Goal: Information Seeking & Learning: Learn about a topic

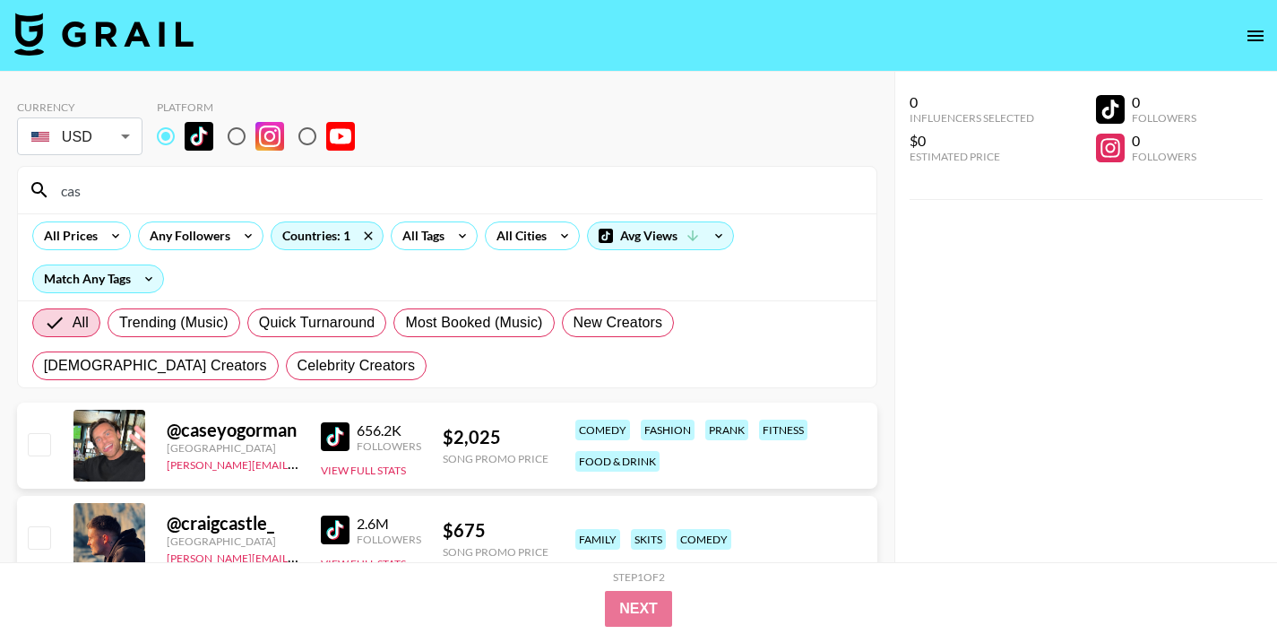
click at [82, 189] on input "cas" at bounding box center [458, 190] width 816 height 29
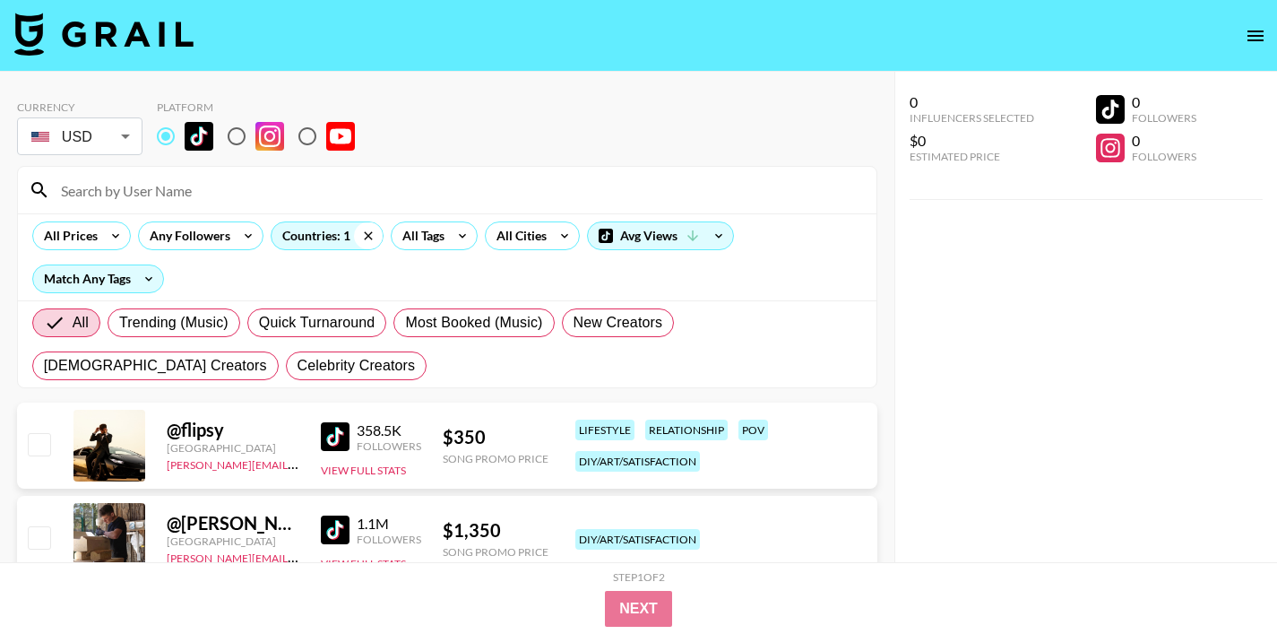
click at [369, 244] on icon at bounding box center [368, 235] width 29 height 27
click at [320, 229] on div "All Countries" at bounding box center [316, 235] width 88 height 27
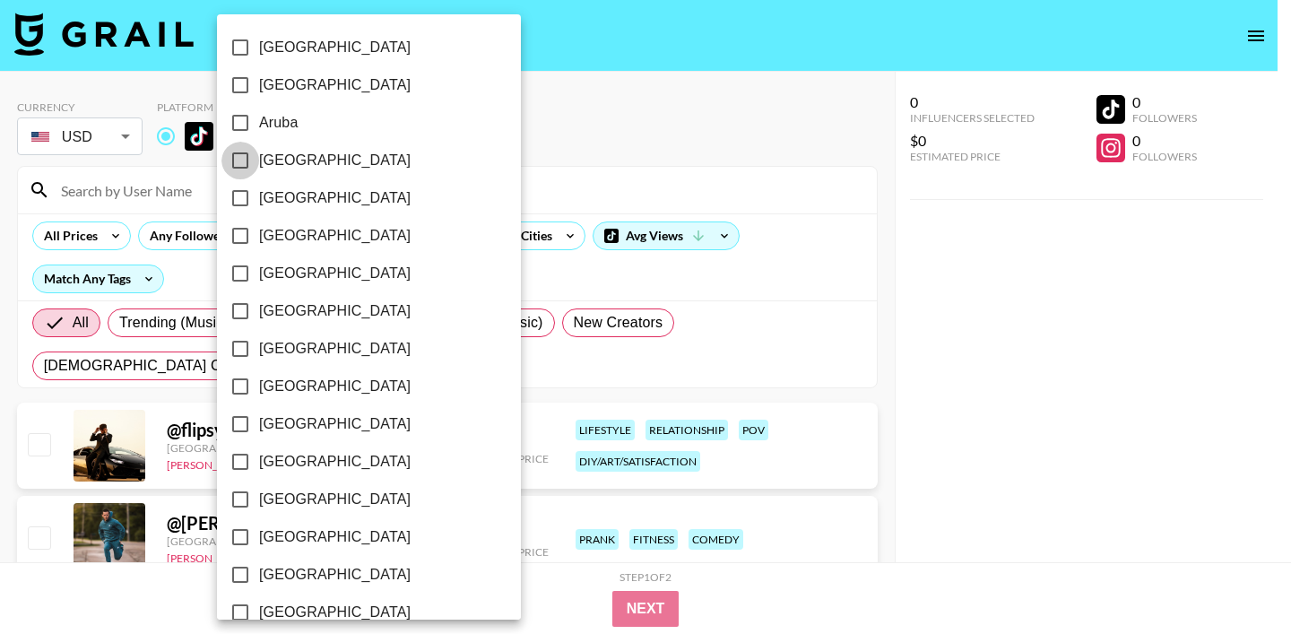
click at [240, 158] on input "[GEOGRAPHIC_DATA]" at bounding box center [240, 161] width 38 height 38
checkbox input "true"
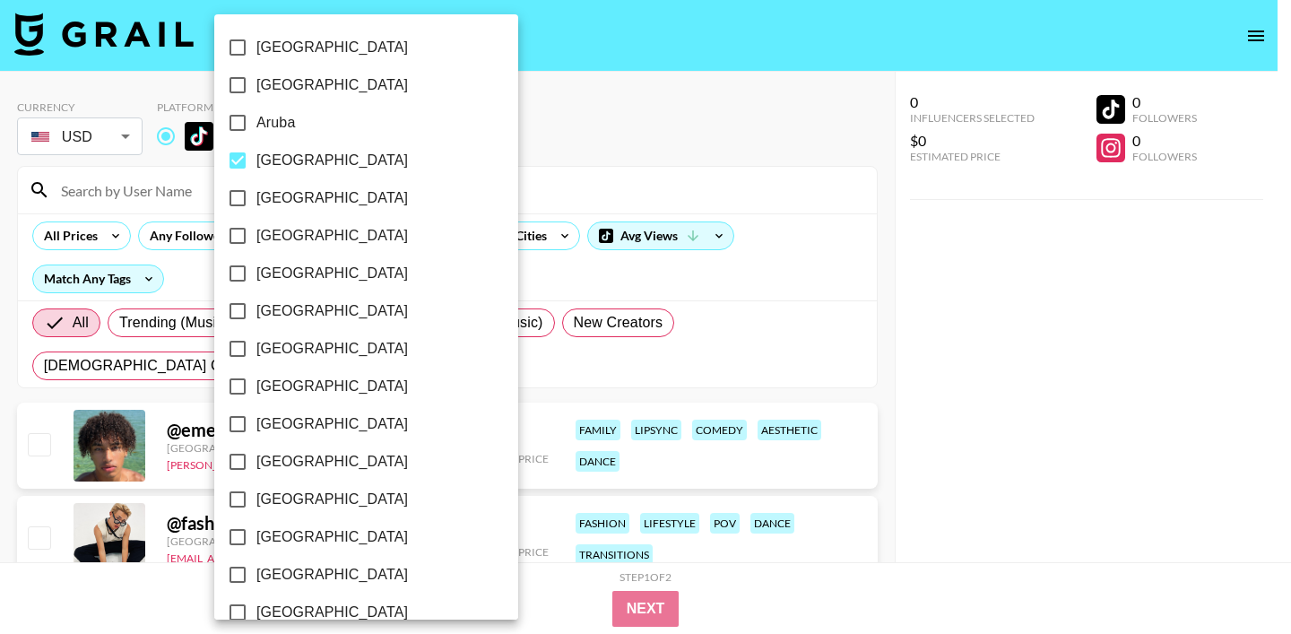
click at [502, 179] on div at bounding box center [645, 317] width 1291 height 634
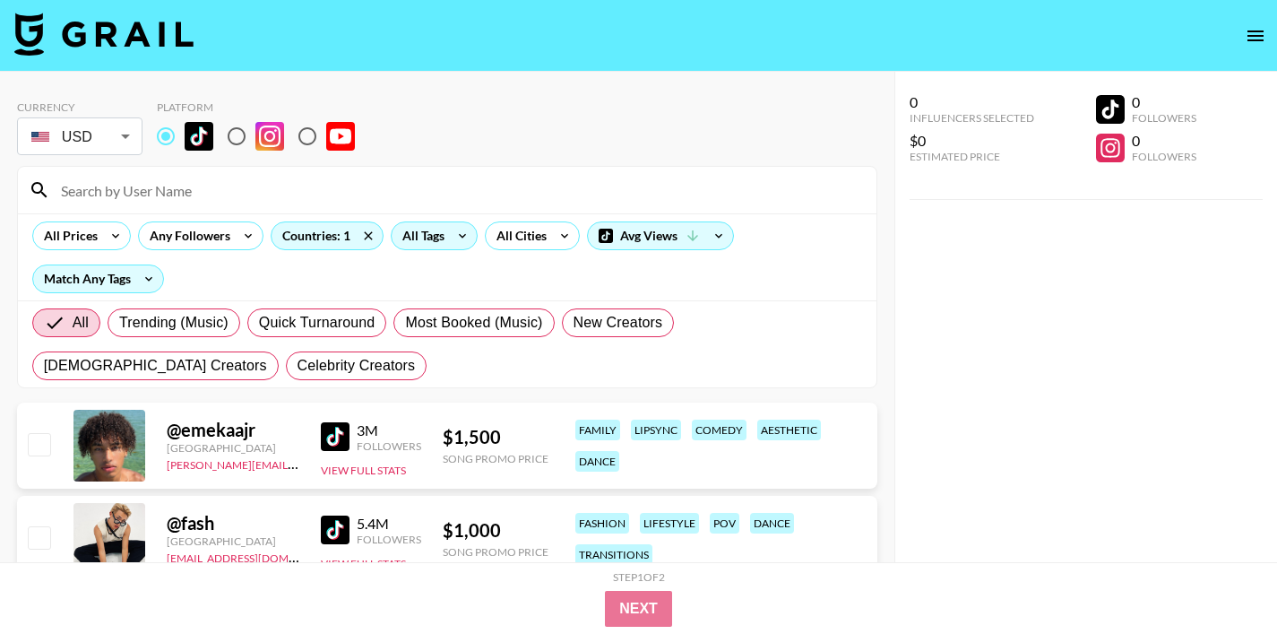
click at [450, 235] on icon at bounding box center [462, 235] width 29 height 27
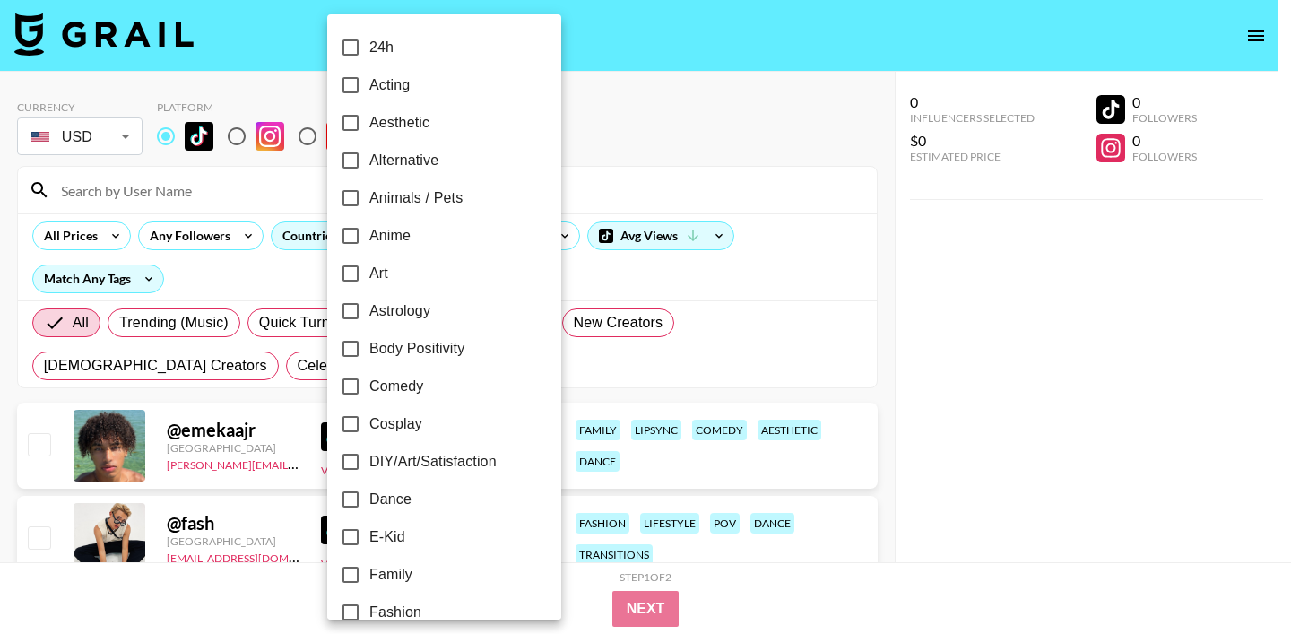
click at [344, 500] on input "Dance" at bounding box center [351, 499] width 38 height 38
checkbox input "true"
click at [774, 169] on div at bounding box center [645, 317] width 1291 height 634
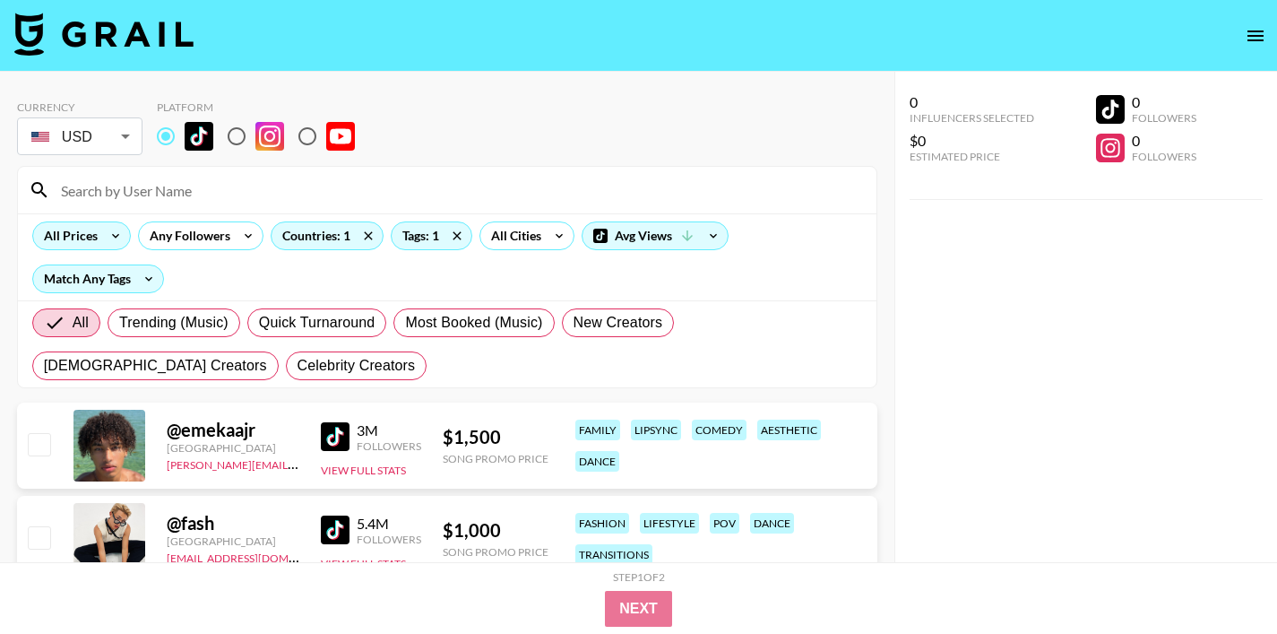
click at [109, 237] on icon at bounding box center [115, 235] width 29 height 27
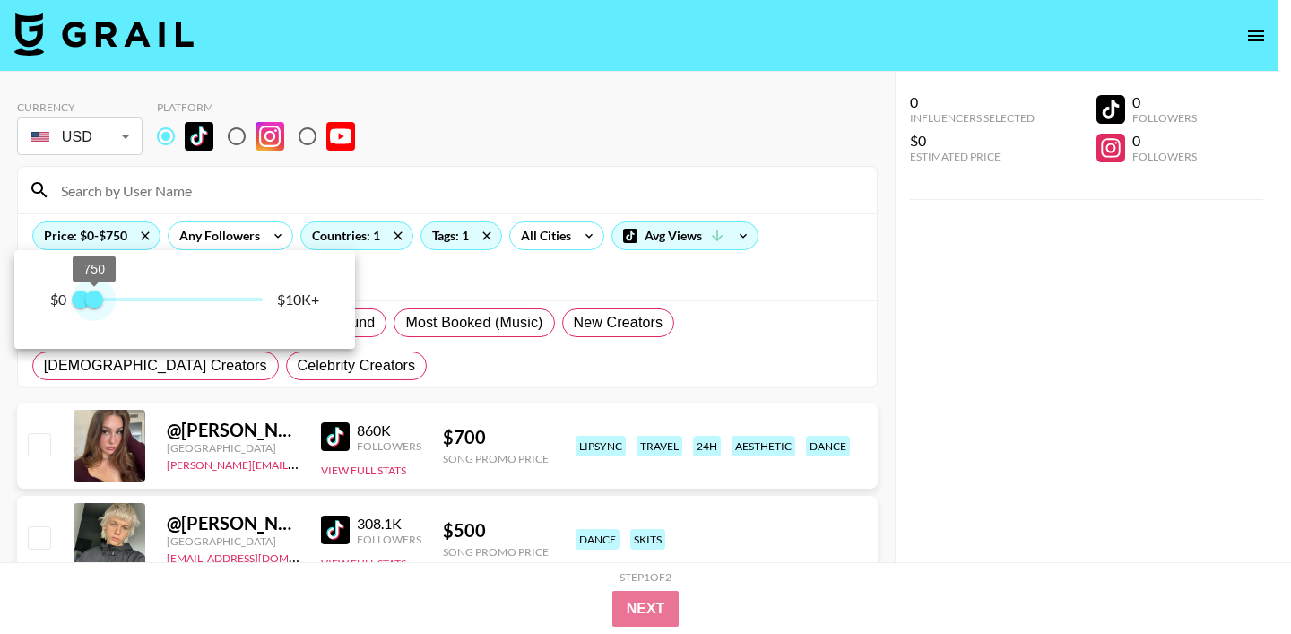
type input "500"
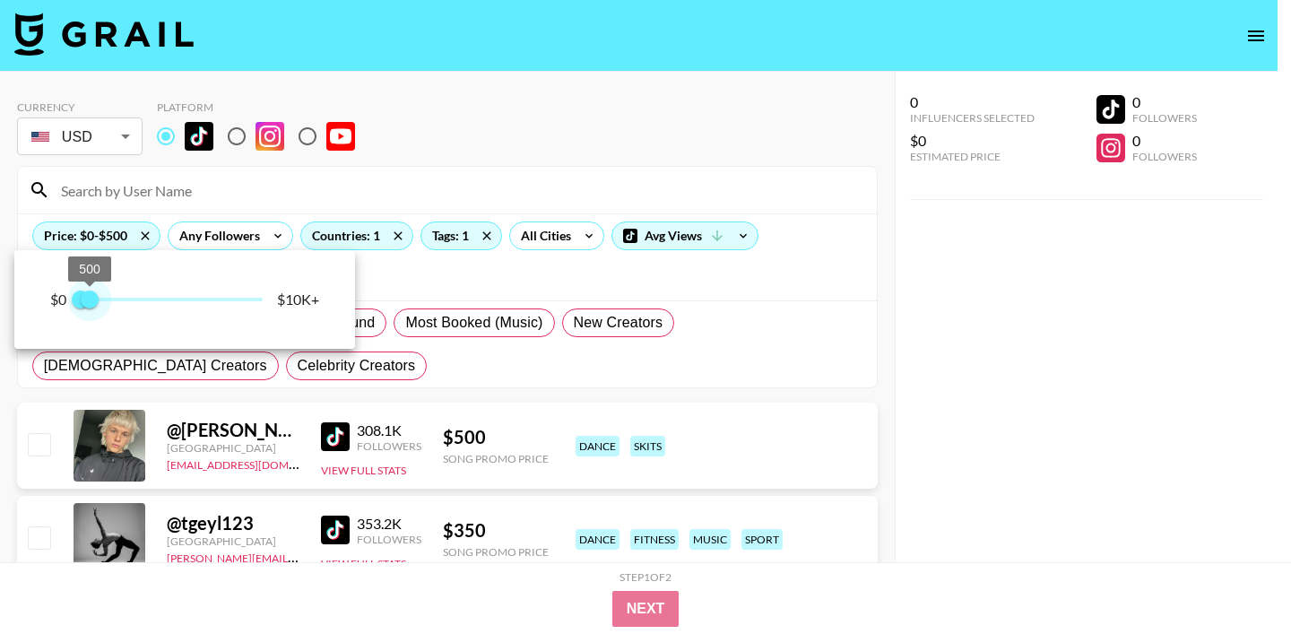
drag, startPoint x: 262, startPoint y: 302, endPoint x: 91, endPoint y: 307, distance: 171.3
click at [91, 307] on span "500" at bounding box center [90, 299] width 18 height 18
click at [394, 371] on div at bounding box center [645, 317] width 1291 height 634
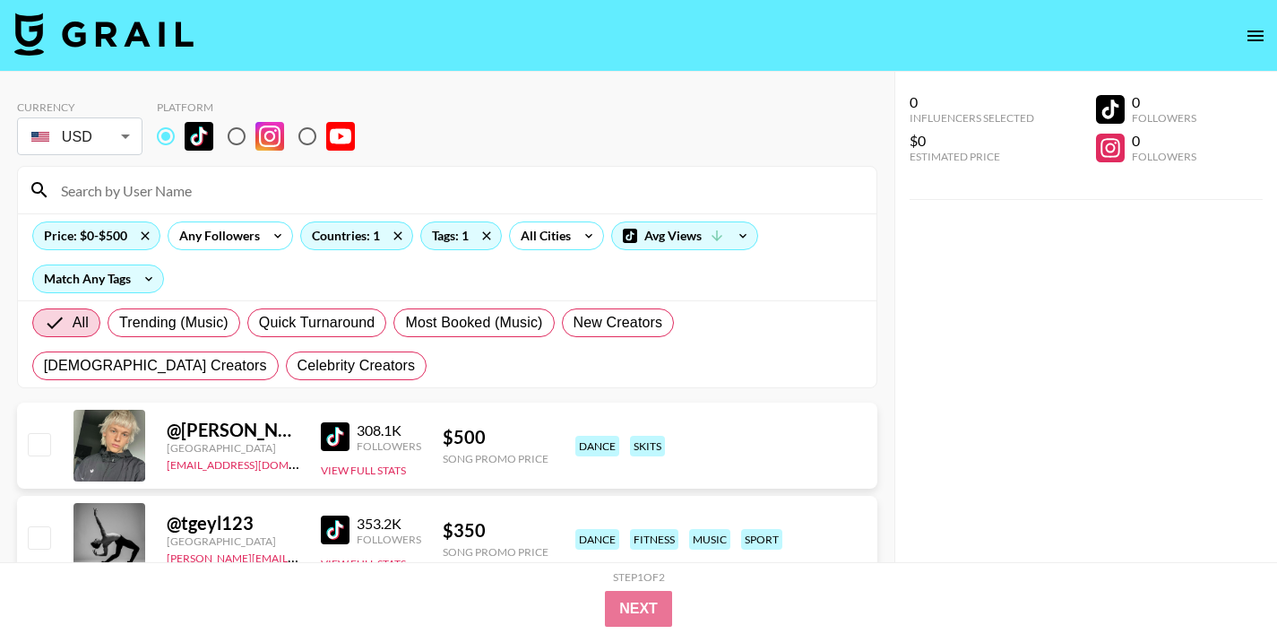
click at [329, 443] on img at bounding box center [335, 436] width 29 height 29
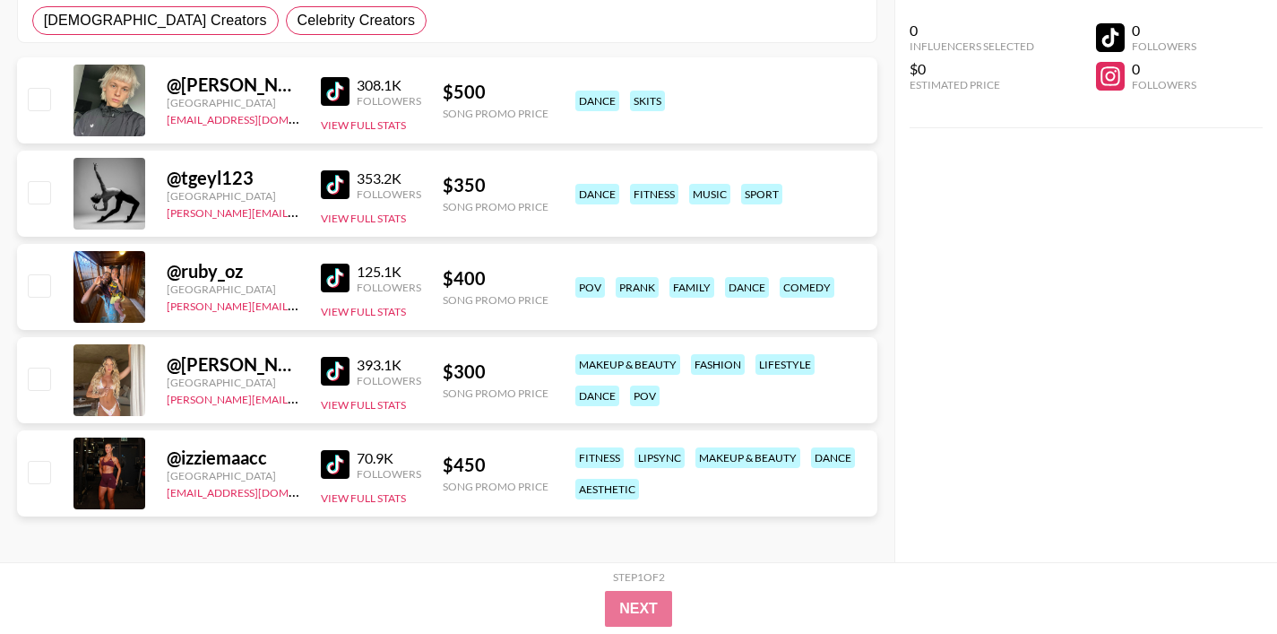
scroll to position [347, 0]
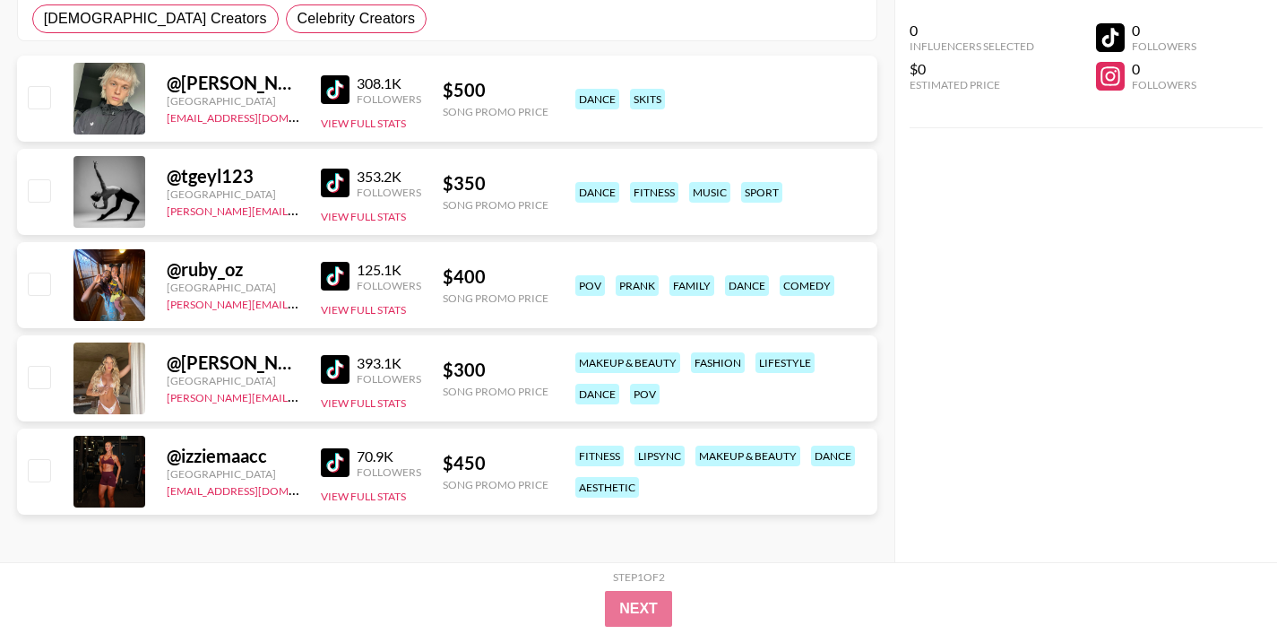
click at [337, 366] on img at bounding box center [335, 369] width 29 height 29
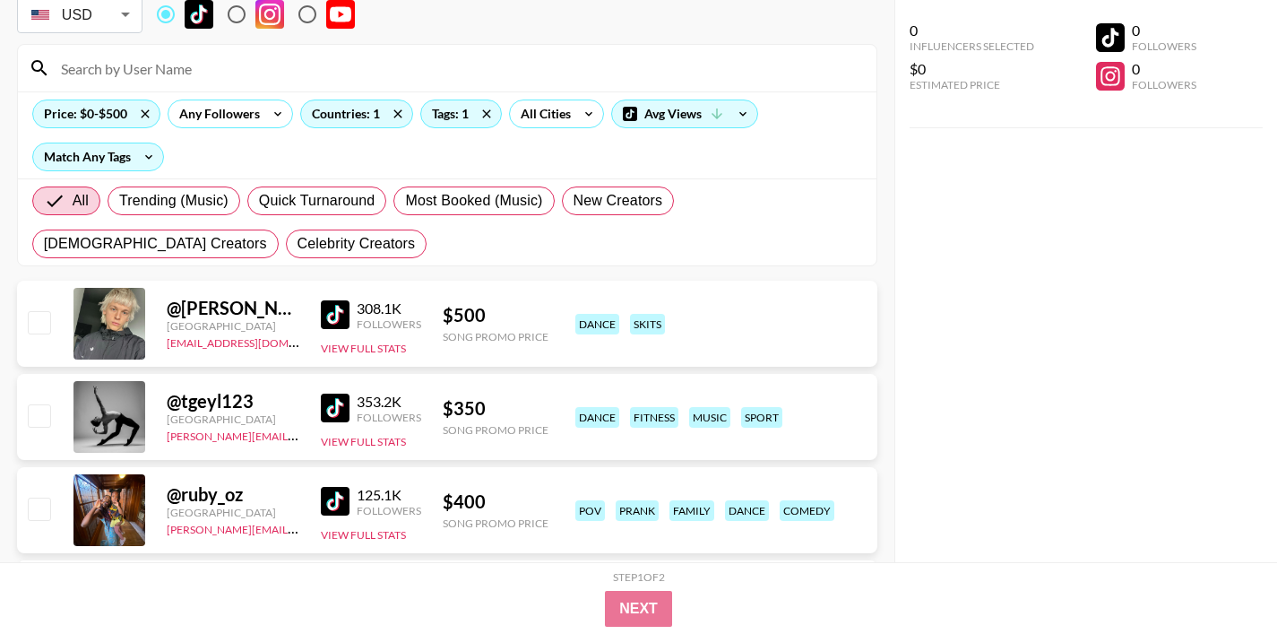
scroll to position [52, 0]
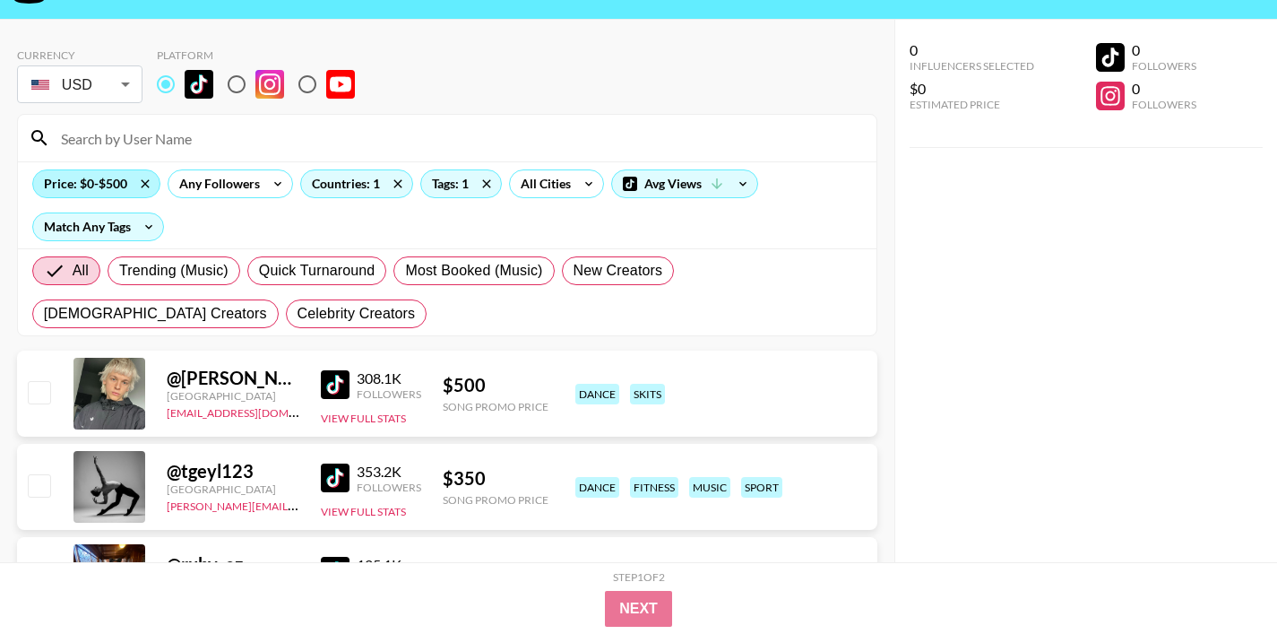
click at [115, 182] on div "Price: $0-$500" at bounding box center [96, 183] width 126 height 27
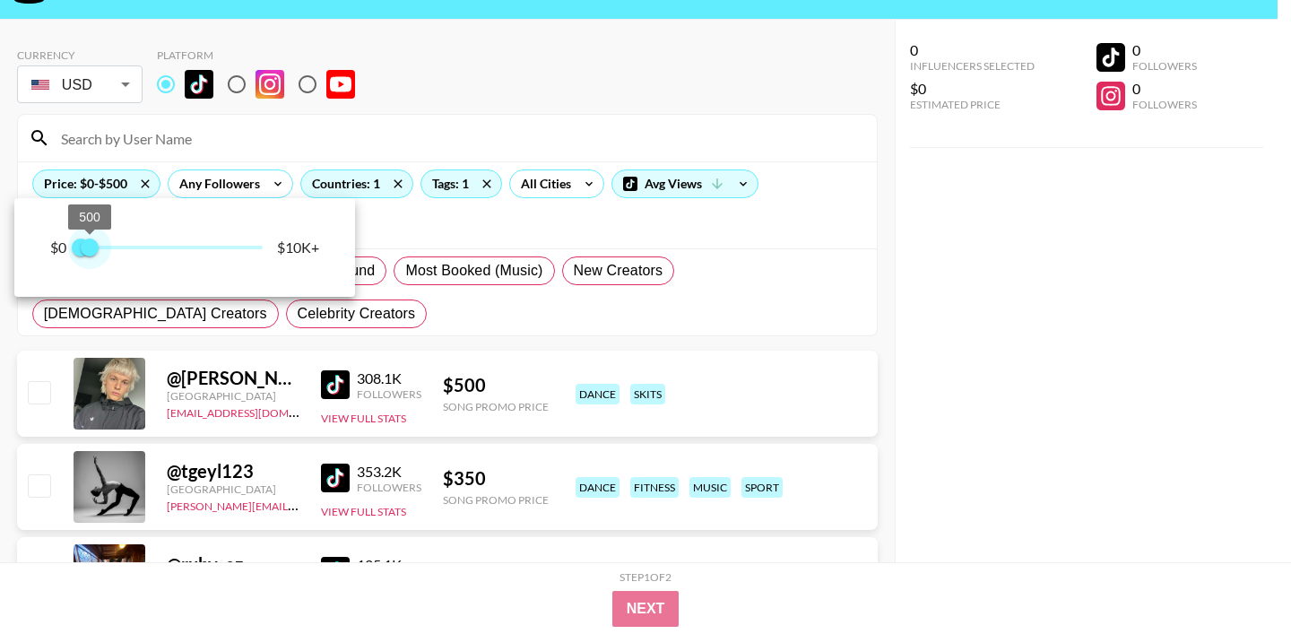
type input "750"
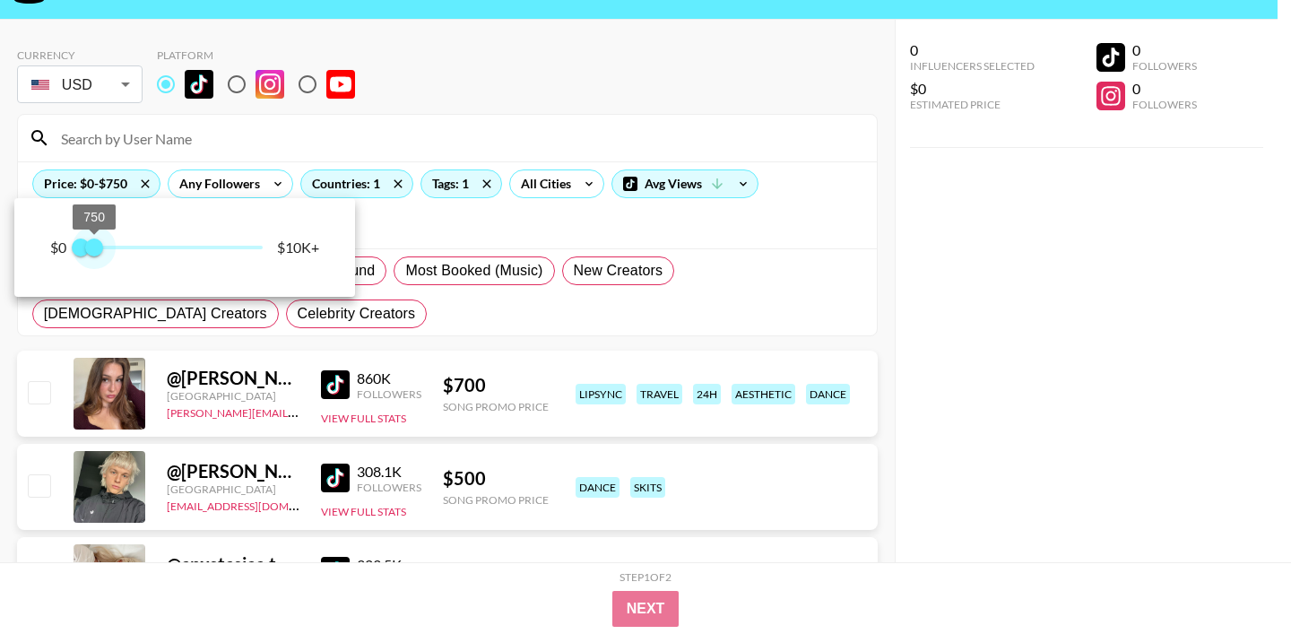
click at [96, 246] on span "750" at bounding box center [94, 247] width 18 height 18
click at [487, 250] on div at bounding box center [645, 317] width 1291 height 634
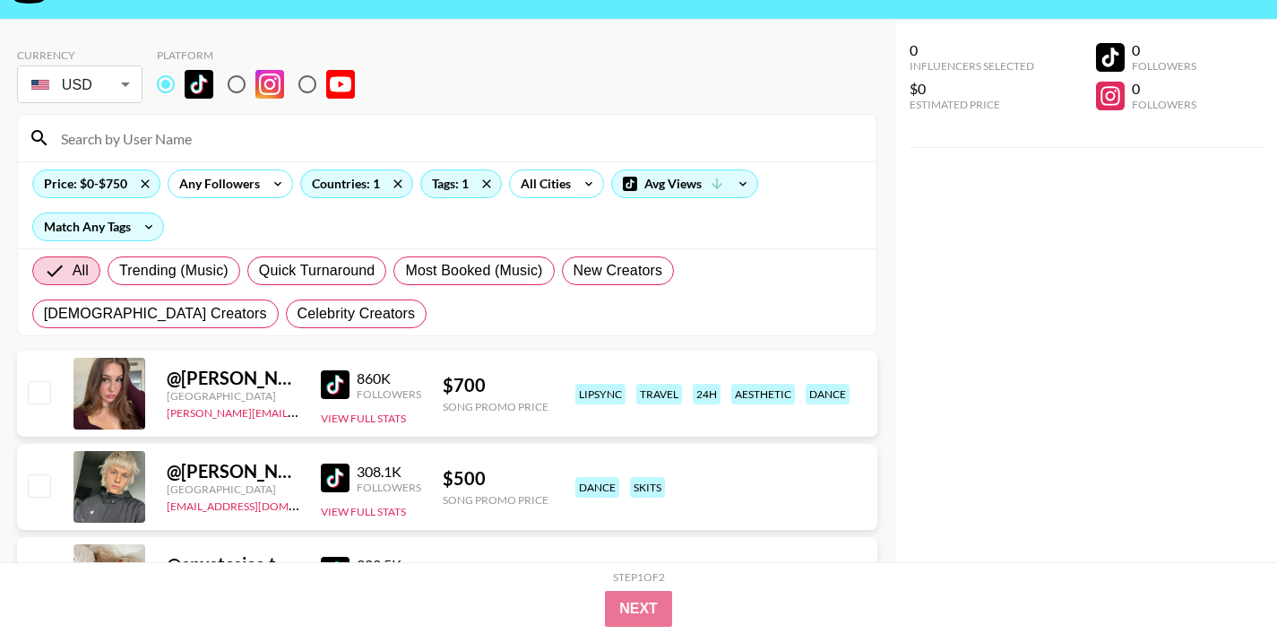
click at [338, 390] on img at bounding box center [335, 384] width 29 height 29
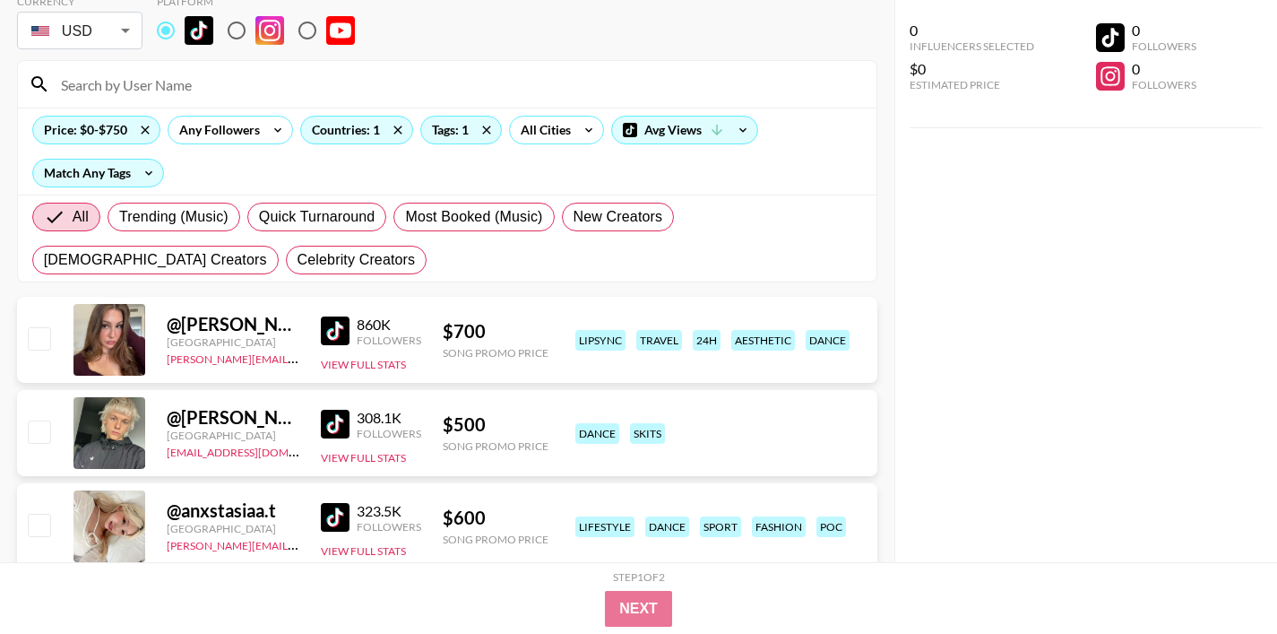
scroll to position [122, 0]
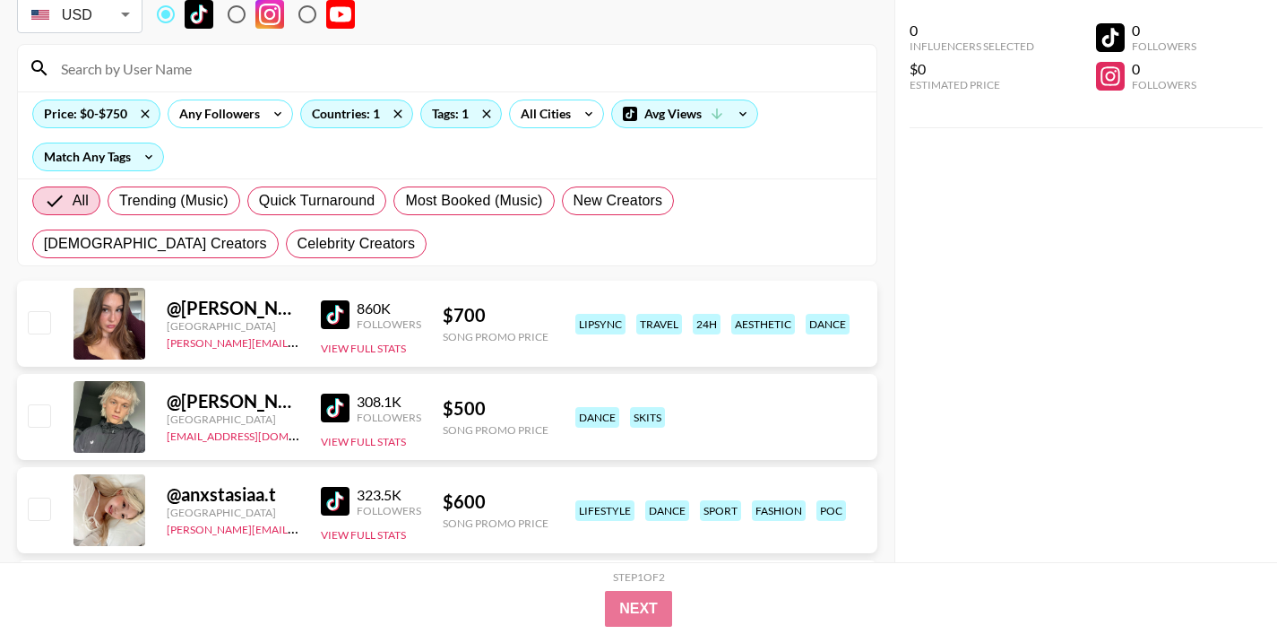
click at [337, 492] on img at bounding box center [335, 501] width 29 height 29
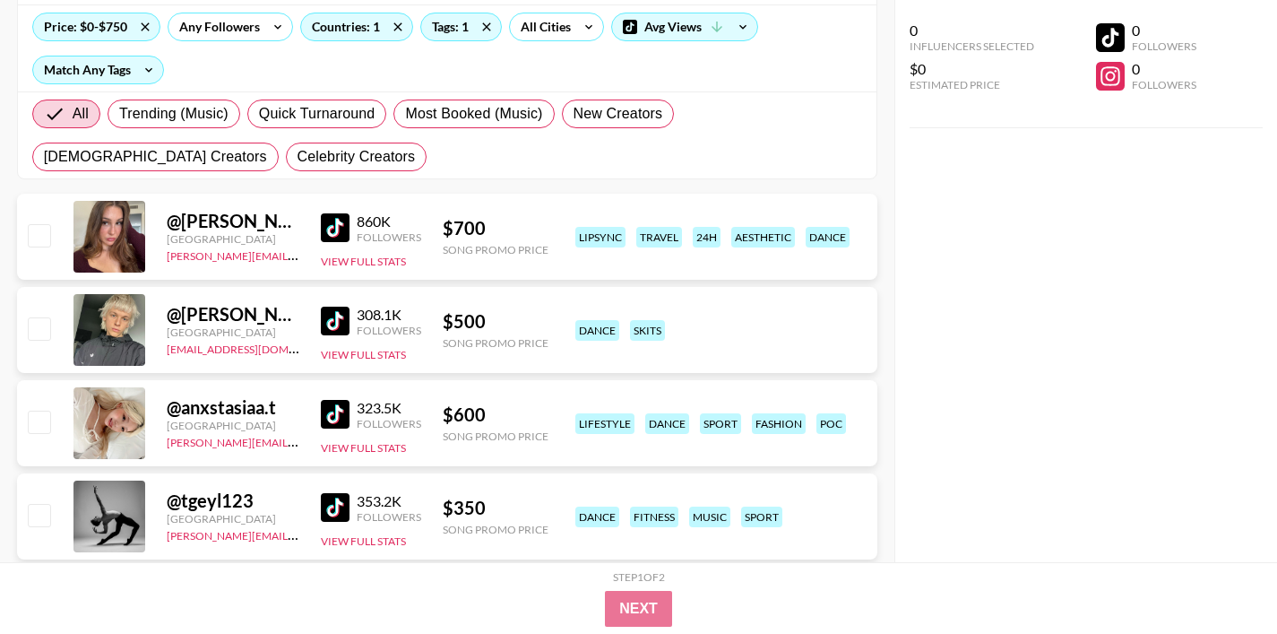
scroll to position [206, 0]
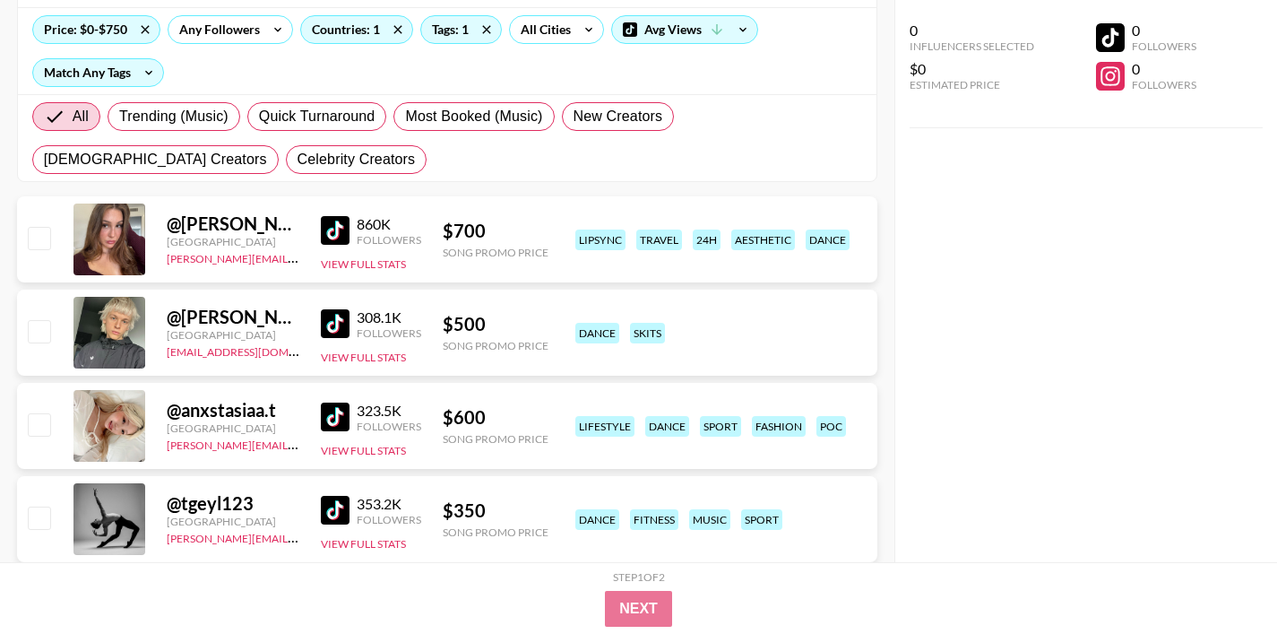
click at [328, 513] on img at bounding box center [335, 510] width 29 height 29
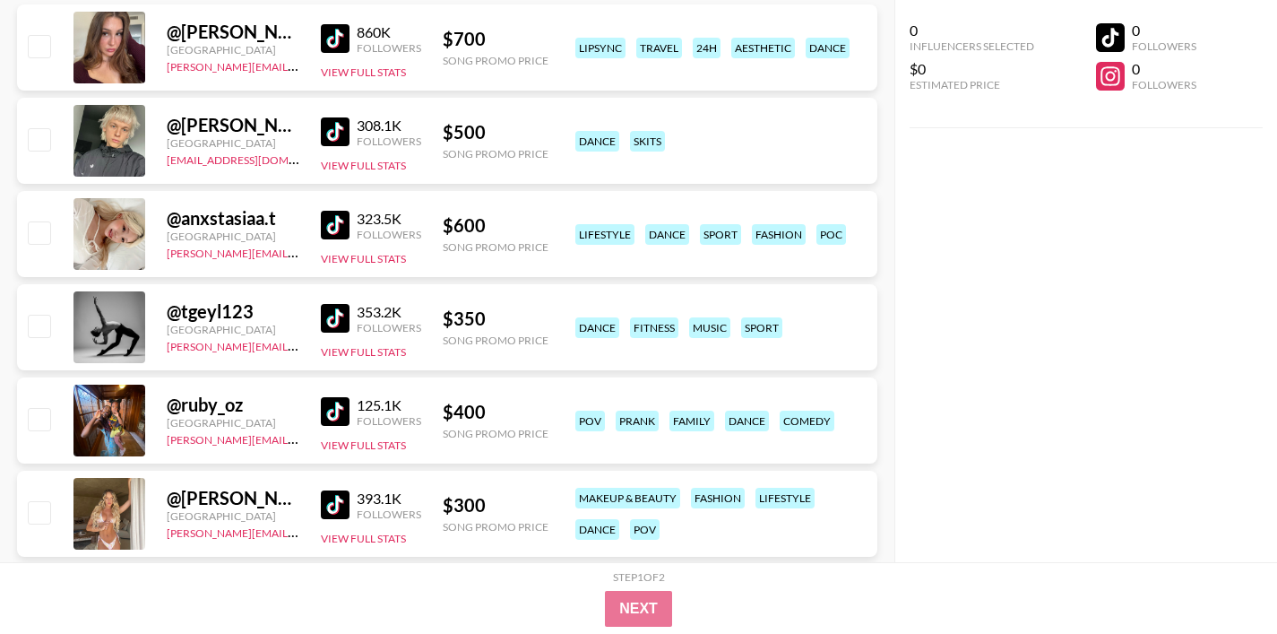
scroll to position [402, 0]
